Goal: Obtain resource: Download file/media

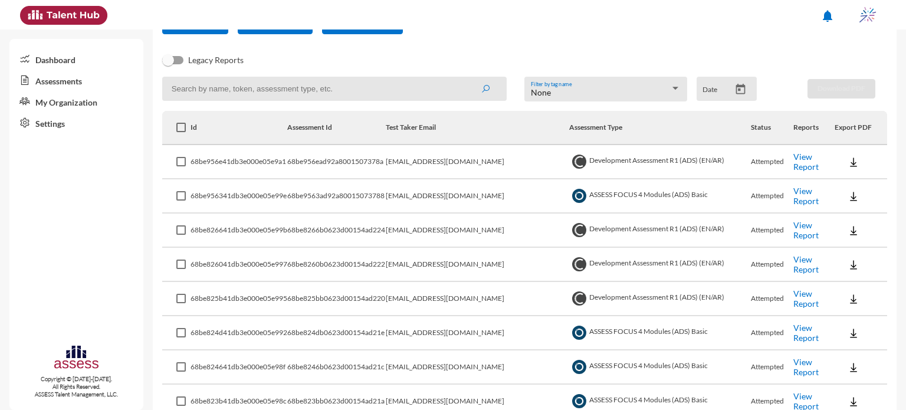
scroll to position [121, 0]
click at [737, 94] on icon "Open calendar" at bounding box center [740, 90] width 12 height 12
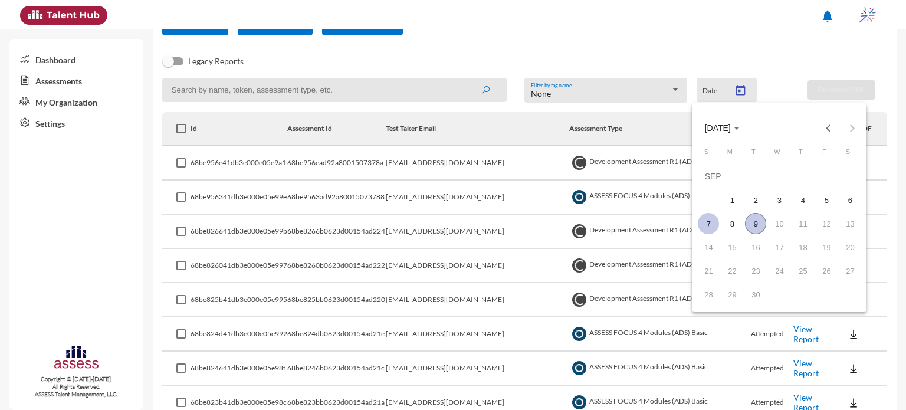
click at [708, 227] on div "7" at bounding box center [708, 223] width 21 height 21
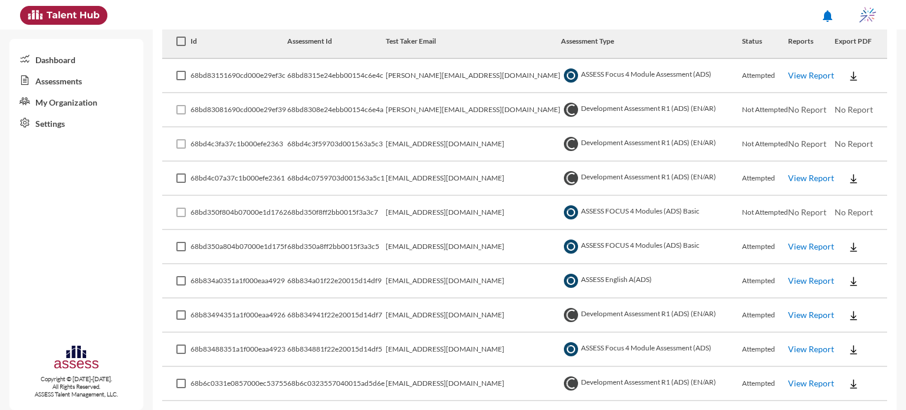
scroll to position [210, 0]
click at [813, 245] on link "View Report" at bounding box center [811, 245] width 46 height 10
click at [852, 244] on button at bounding box center [854, 245] width 38 height 21
click at [843, 275] on button "EN" at bounding box center [858, 267] width 66 height 22
click at [804, 178] on link "View Report" at bounding box center [811, 177] width 46 height 10
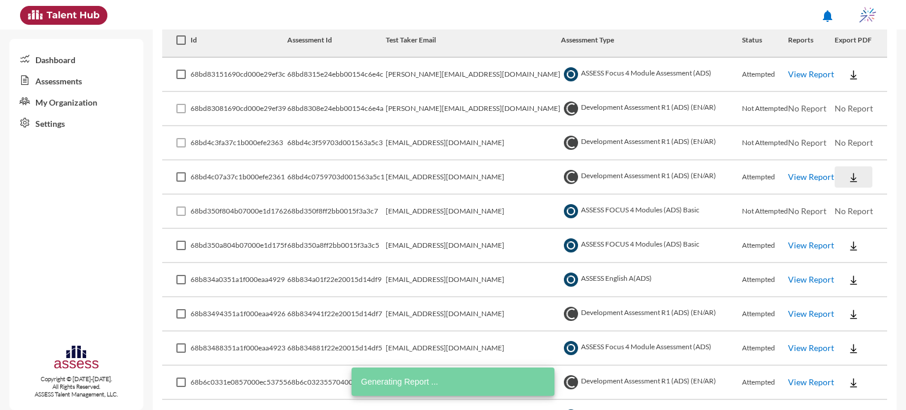
click at [848, 174] on img at bounding box center [854, 178] width 12 height 12
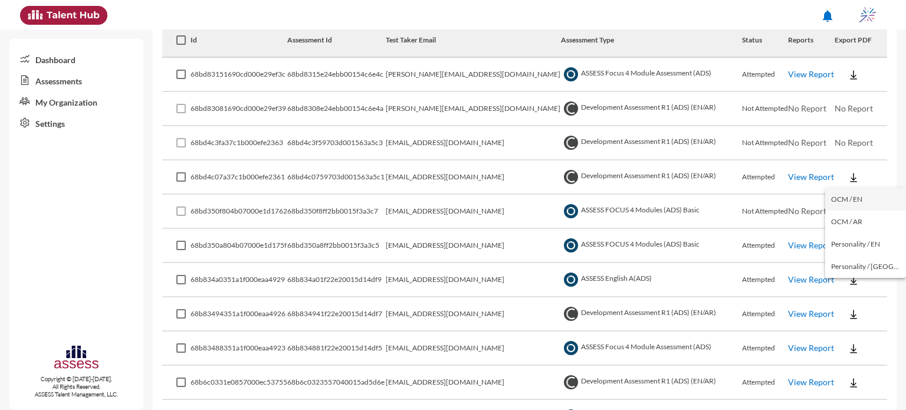
click at [847, 203] on button "OCM / EN" at bounding box center [865, 199] width 81 height 22
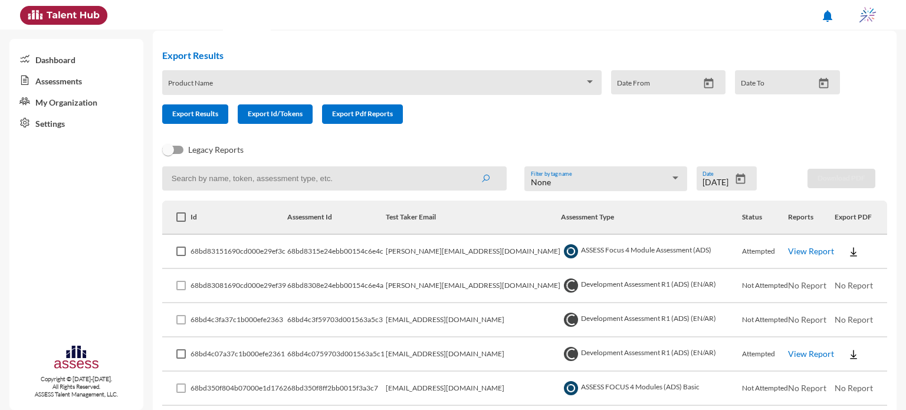
scroll to position [32, 0]
click at [738, 180] on icon "Open calendar" at bounding box center [740, 179] width 12 height 12
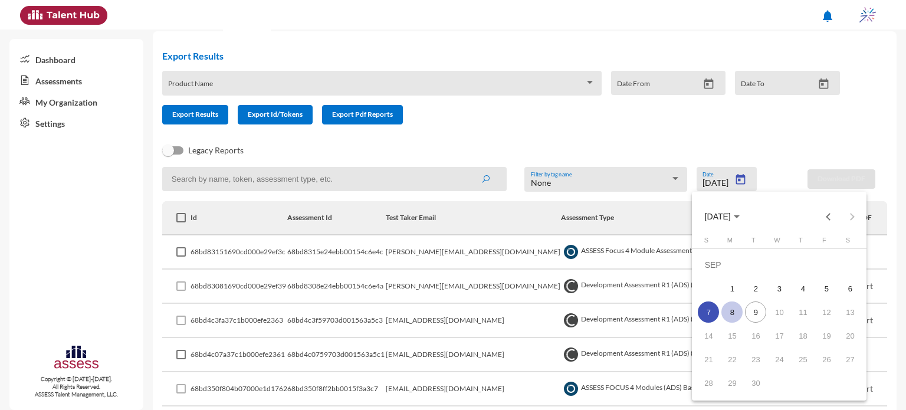
click at [734, 311] on div "8" at bounding box center [731, 311] width 21 height 21
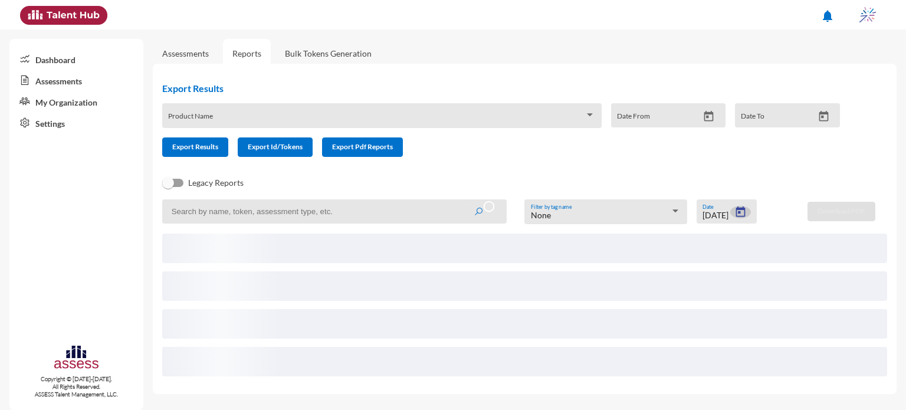
type input "9/8/2025"
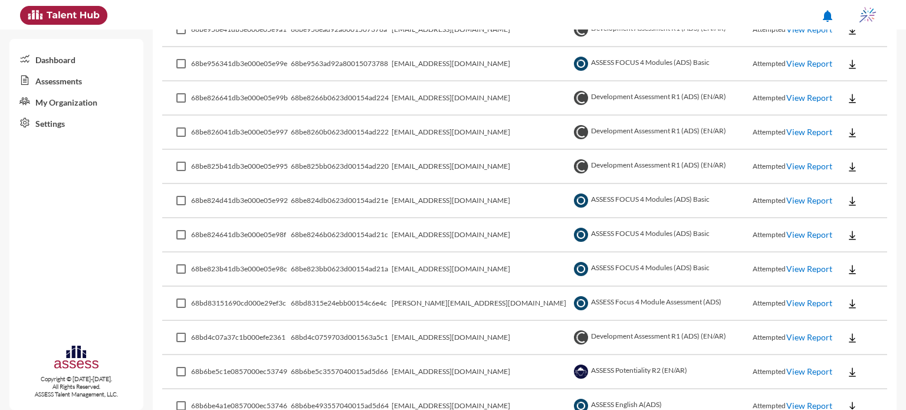
scroll to position [254, 0]
click at [793, 339] on link "View Report" at bounding box center [809, 338] width 46 height 10
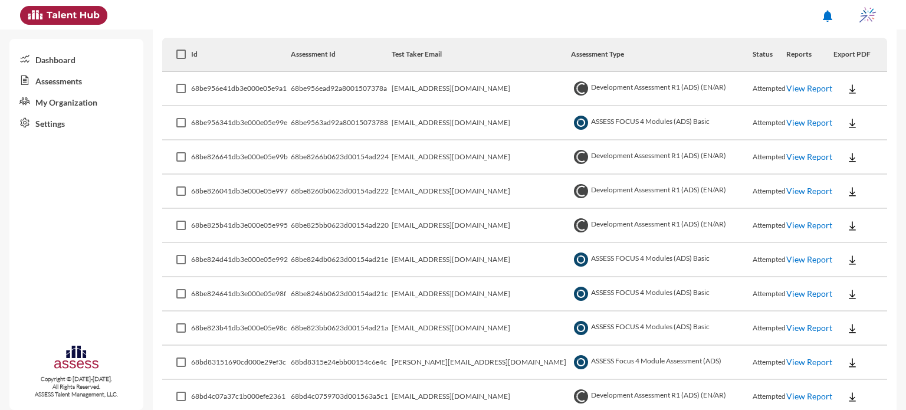
scroll to position [202, 0]
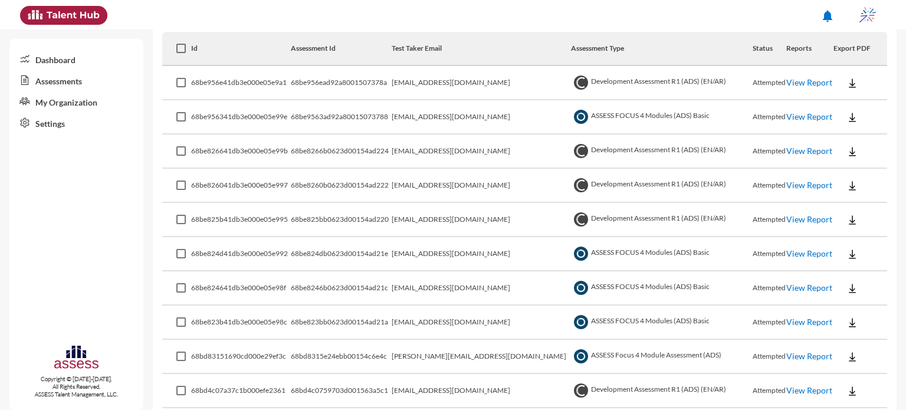
click at [850, 317] on button at bounding box center [852, 321] width 38 height 21
click at [856, 341] on button "EN" at bounding box center [856, 343] width 66 height 22
click at [840, 271] on td at bounding box center [860, 288] width 54 height 34
click at [846, 283] on img at bounding box center [852, 289] width 12 height 12
click at [852, 308] on button "EN" at bounding box center [856, 309] width 66 height 22
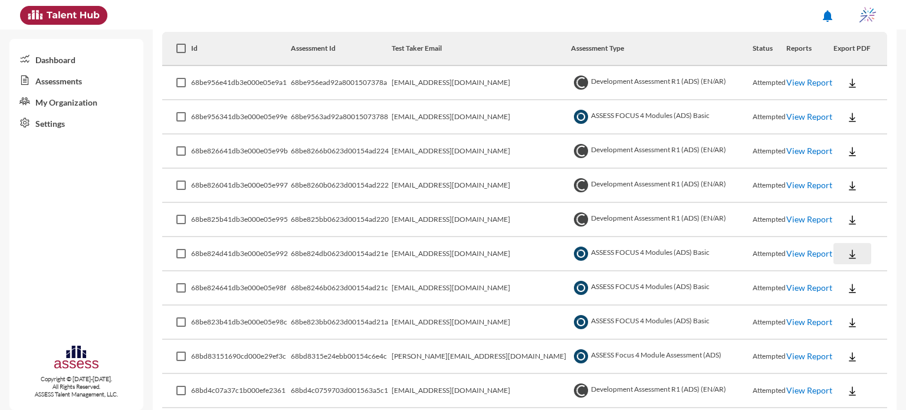
click at [849, 256] on button at bounding box center [852, 253] width 38 height 21
click at [846, 281] on button "EN" at bounding box center [856, 275] width 66 height 22
click at [846, 121] on img at bounding box center [852, 117] width 12 height 12
click at [845, 132] on button "EN" at bounding box center [856, 139] width 66 height 22
click at [846, 224] on img at bounding box center [852, 220] width 12 height 12
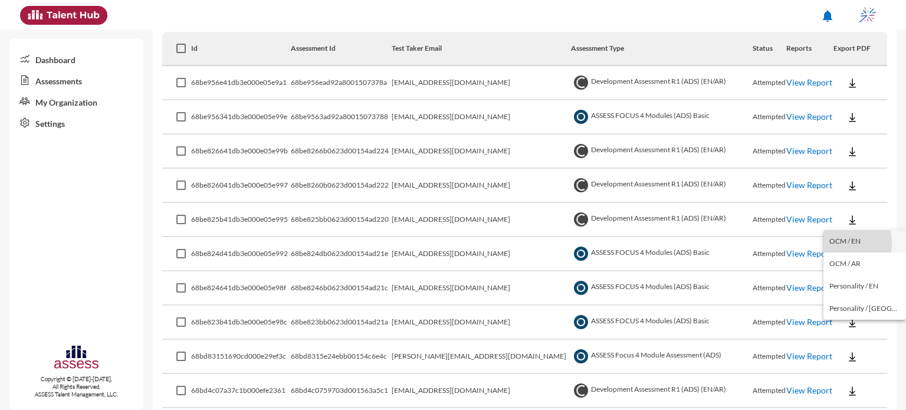
click at [842, 244] on button "OCM / EN" at bounding box center [864, 241] width 83 height 22
click at [835, 188] on button at bounding box center [852, 185] width 38 height 21
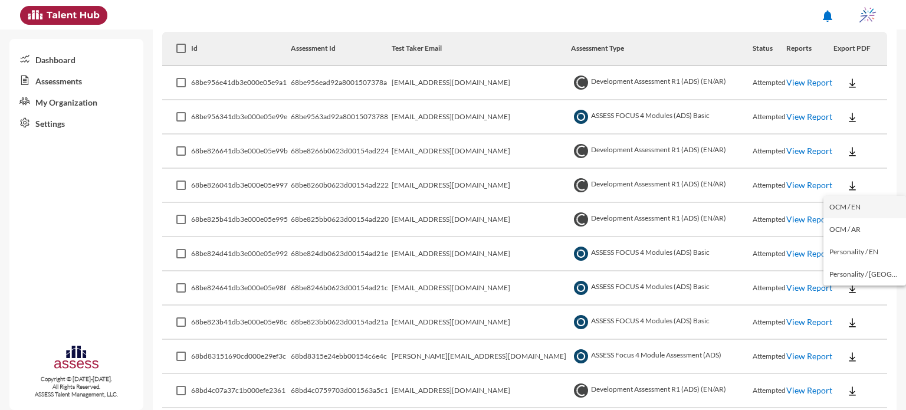
click at [851, 205] on button "OCM / EN" at bounding box center [864, 207] width 83 height 22
click at [846, 148] on img at bounding box center [852, 152] width 12 height 12
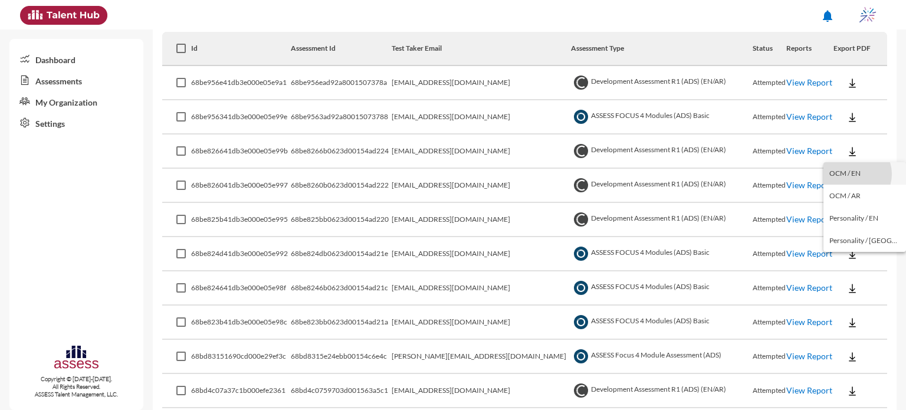
click at [853, 174] on button "OCM / EN" at bounding box center [864, 173] width 83 height 22
click at [847, 86] on img at bounding box center [852, 83] width 12 height 12
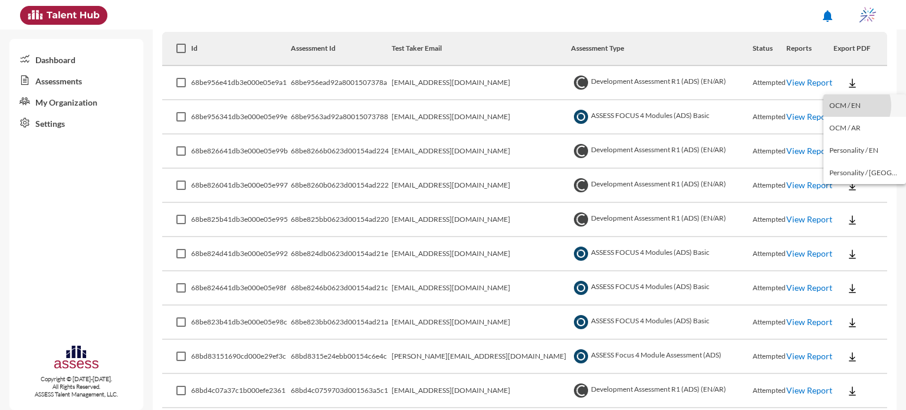
click at [852, 106] on button "OCM / EN" at bounding box center [864, 105] width 83 height 22
